Goal: Information Seeking & Learning: Learn about a topic

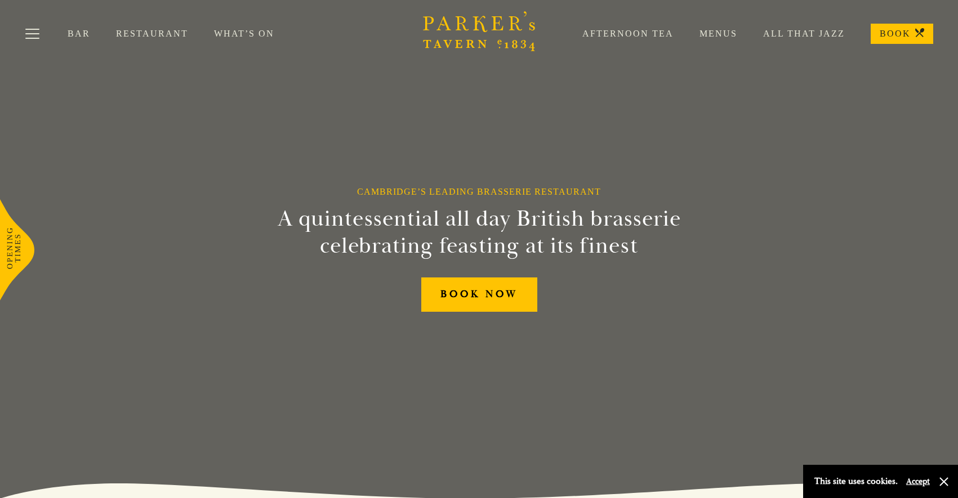
click at [173, 33] on link "Restaurant" at bounding box center [165, 33] width 98 height 11
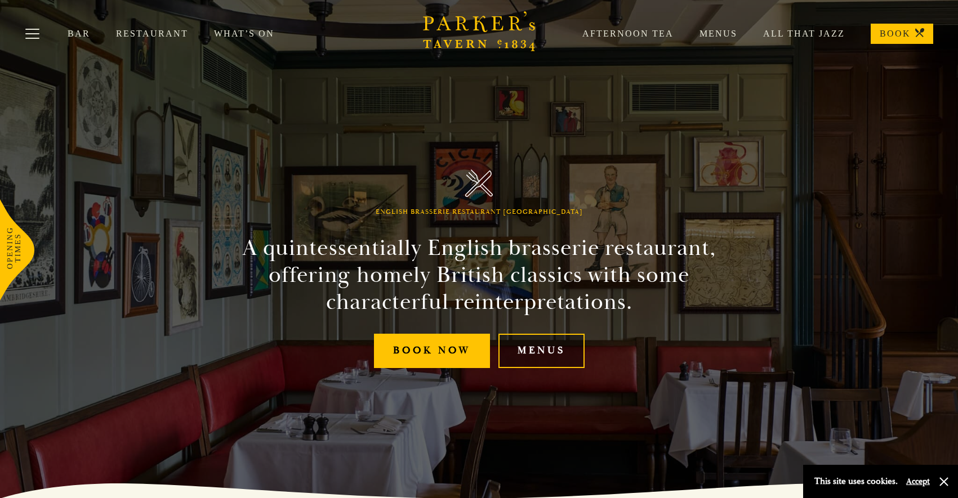
click at [567, 346] on link "Menus" at bounding box center [541, 351] width 86 height 34
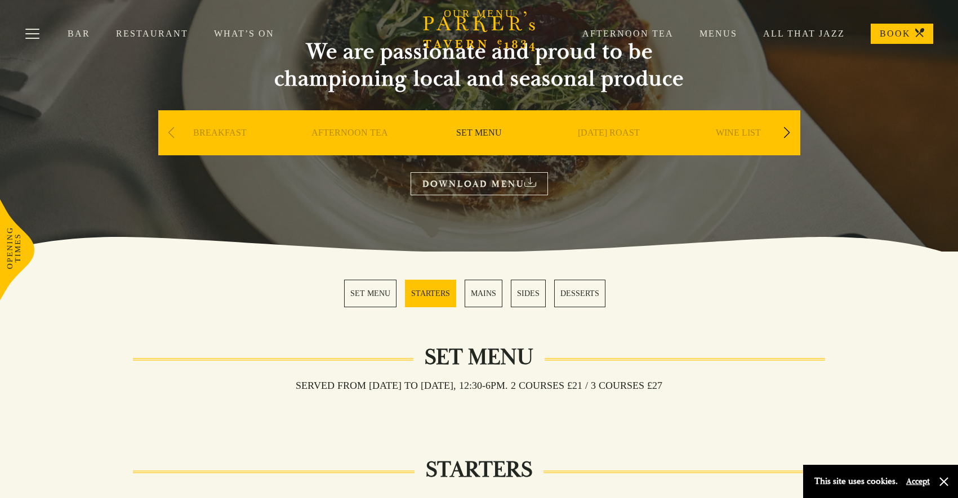
scroll to position [79, 0]
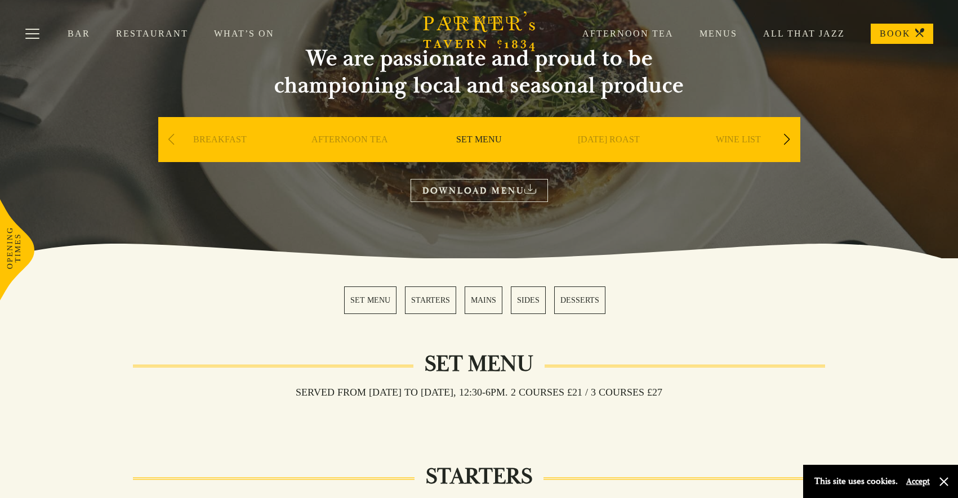
click at [483, 302] on link "MAINS" at bounding box center [484, 301] width 38 height 28
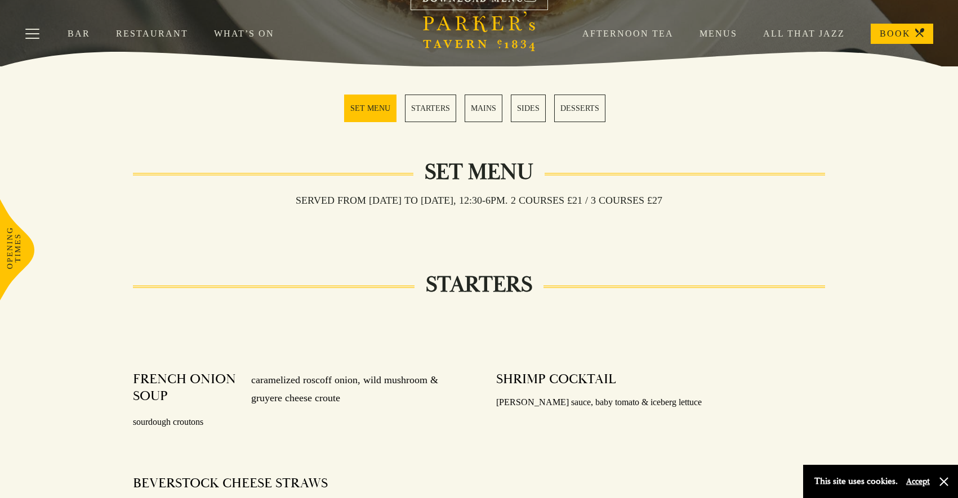
scroll to position [273, 0]
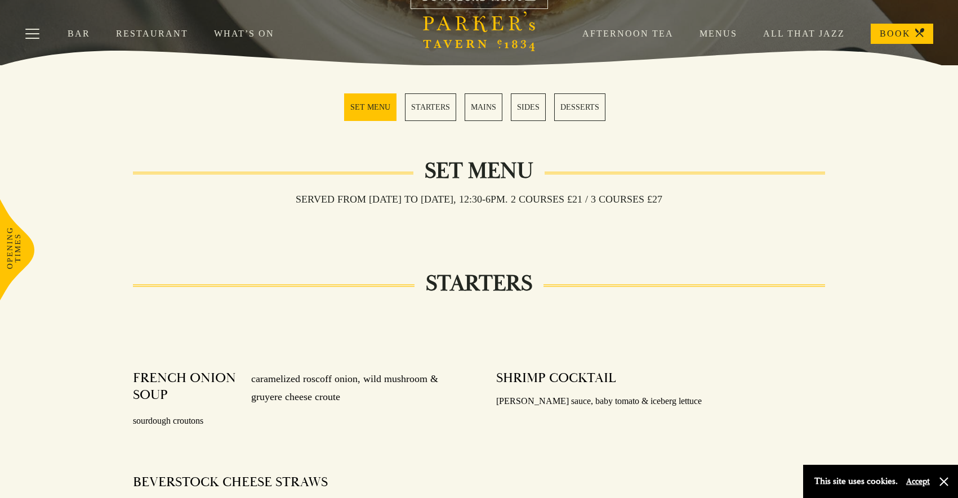
click at [418, 106] on link "STARTERS" at bounding box center [430, 107] width 51 height 28
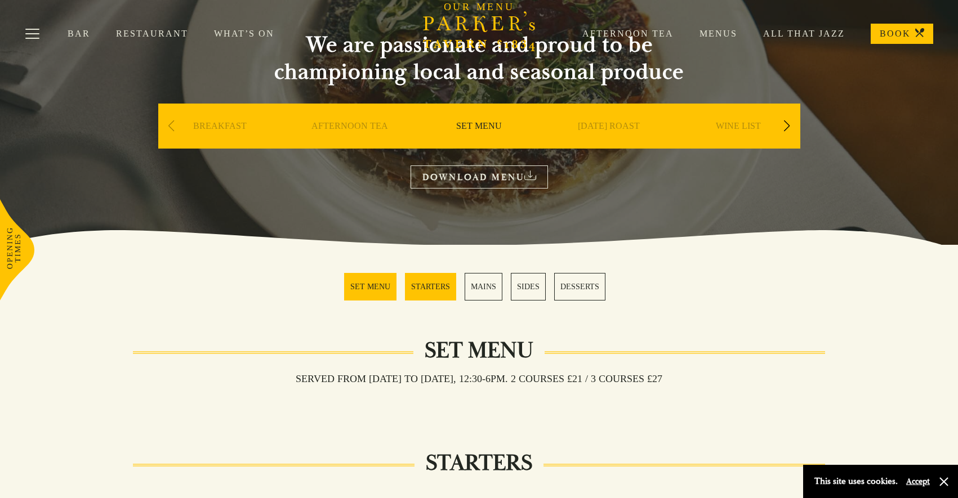
scroll to position [64, 0]
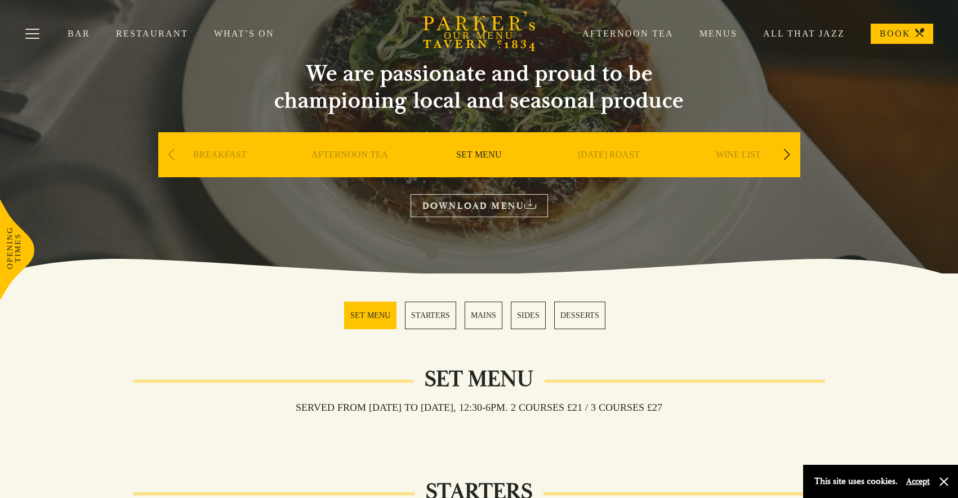
click at [788, 154] on div "Next slide" at bounding box center [786, 154] width 15 height 25
click at [632, 158] on link "A LA CARTE" at bounding box center [608, 171] width 52 height 45
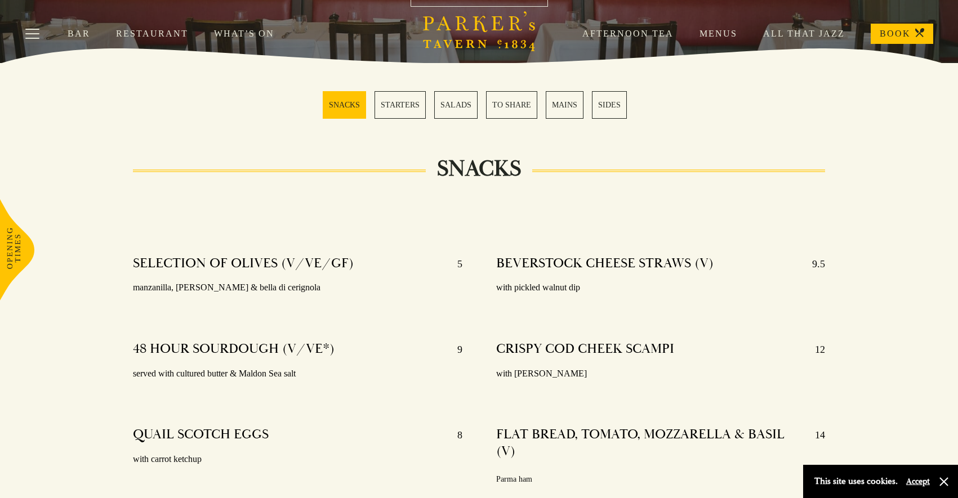
scroll to position [358, 0]
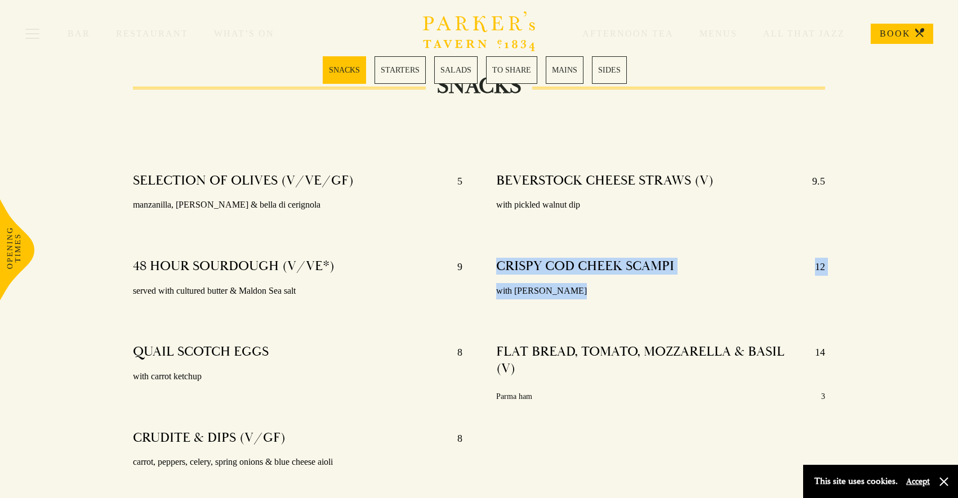
drag, startPoint x: 564, startPoint y: 290, endPoint x: 494, endPoint y: 265, distance: 74.3
click at [494, 265] on div "BEVERSTOCK CHEESE STRAWS (V) 9.5 with pickled walnut dip CRISPY COD CHEEK SCAMP…" at bounding box center [660, 338] width 363 height 349
copy div "CRISPY COD CHEEK SCAMPI 12 with parsley aioli"
